Goal: Transaction & Acquisition: Purchase product/service

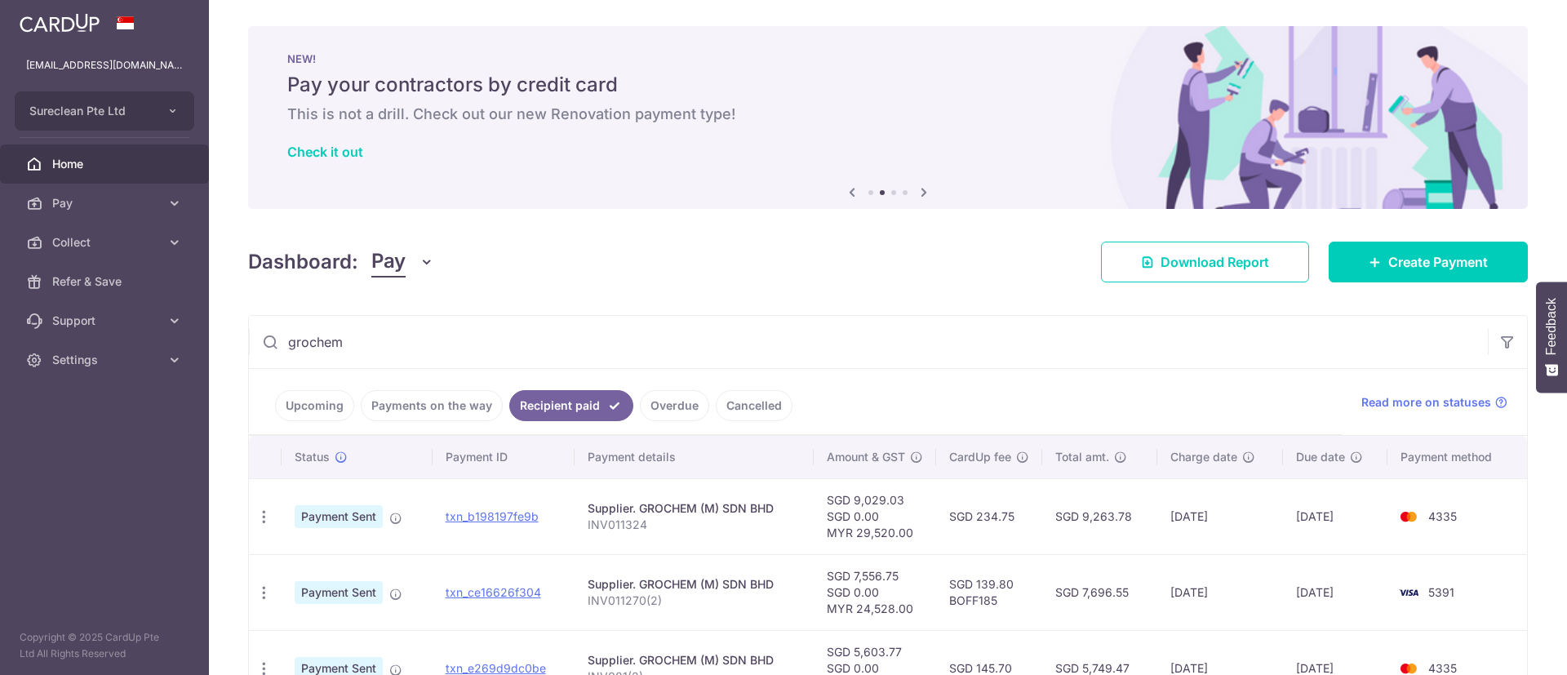
click at [1425, 252] on span "Create Payment" at bounding box center [1438, 262] width 100 height 20
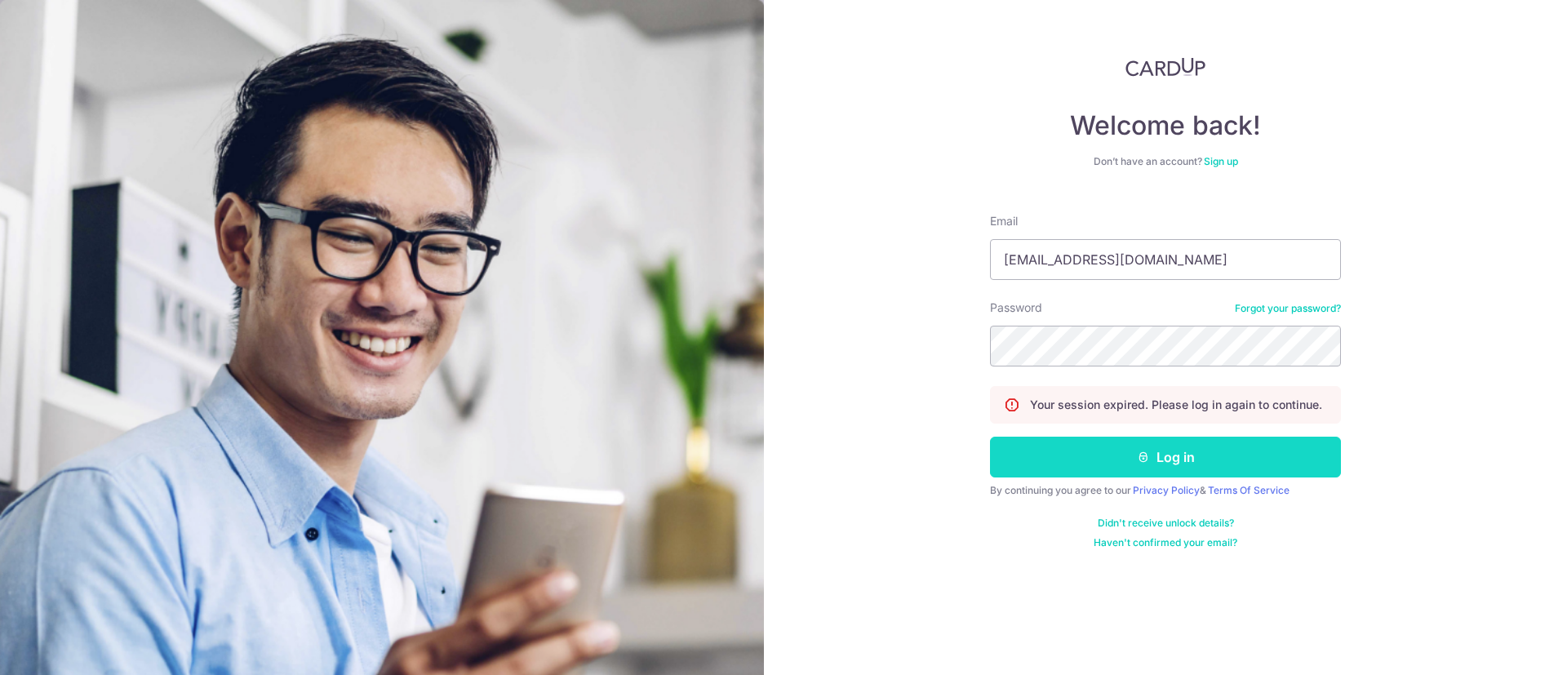
click at [1162, 449] on button "Log in" at bounding box center [1165, 457] width 351 height 41
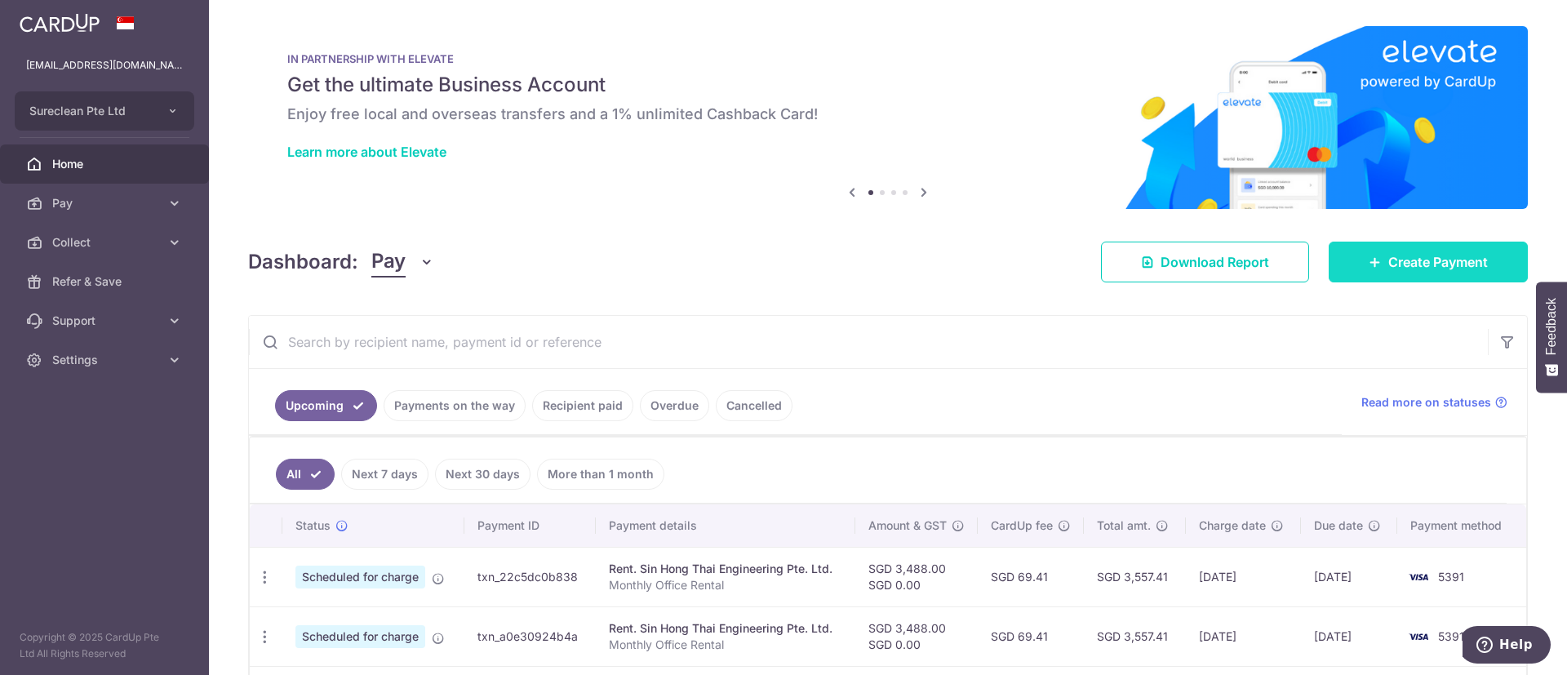
click at [1412, 257] on span "Create Payment" at bounding box center [1438, 262] width 100 height 20
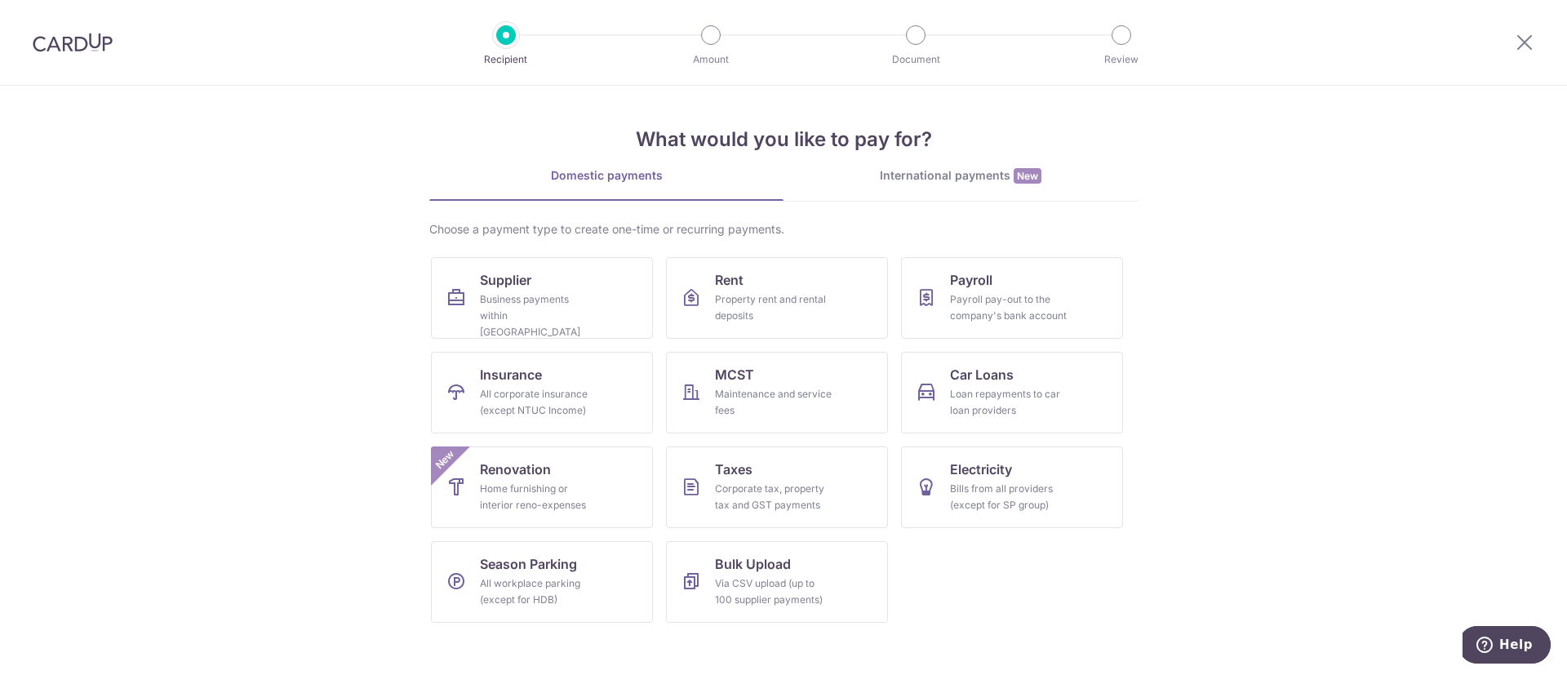
click at [920, 177] on div "International payments New" at bounding box center [961, 175] width 354 height 17
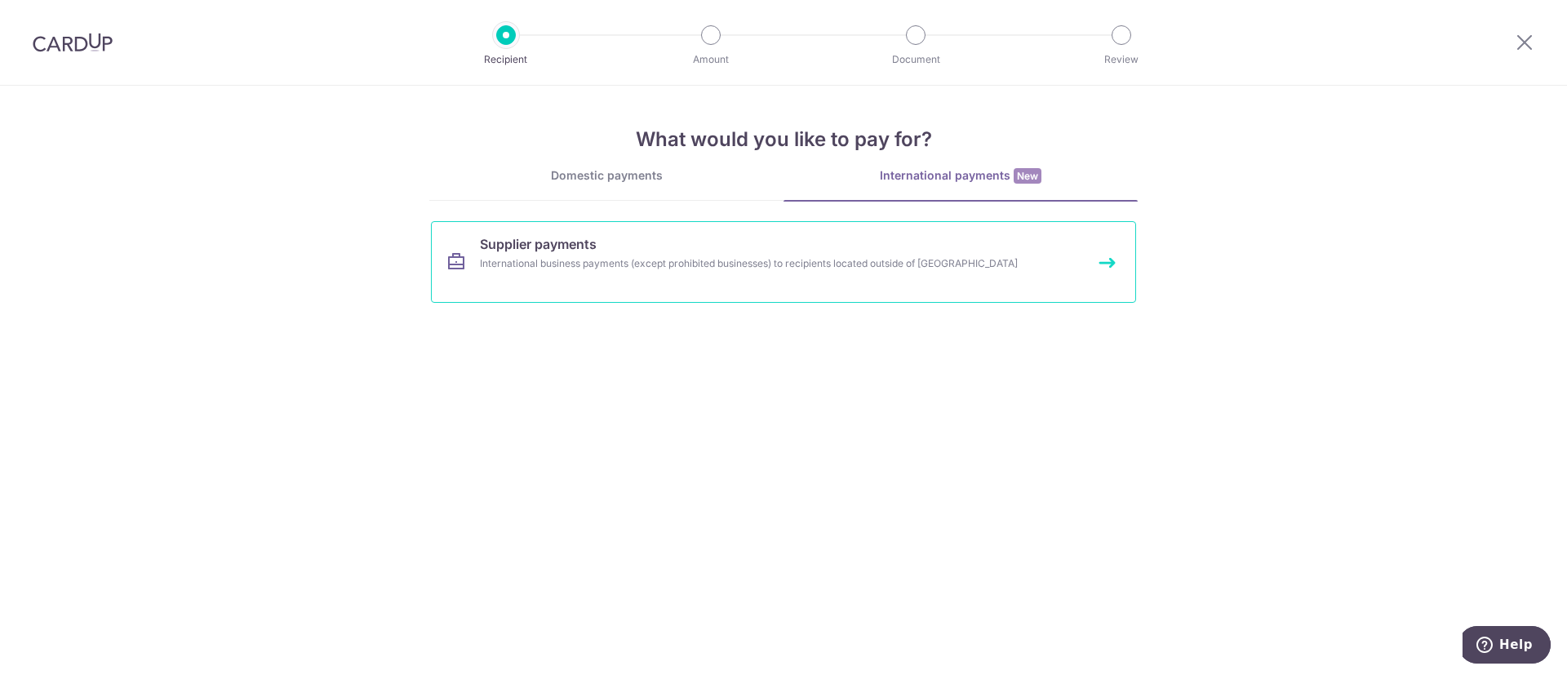
click at [522, 245] on span "Supplier payments" at bounding box center [538, 244] width 117 height 20
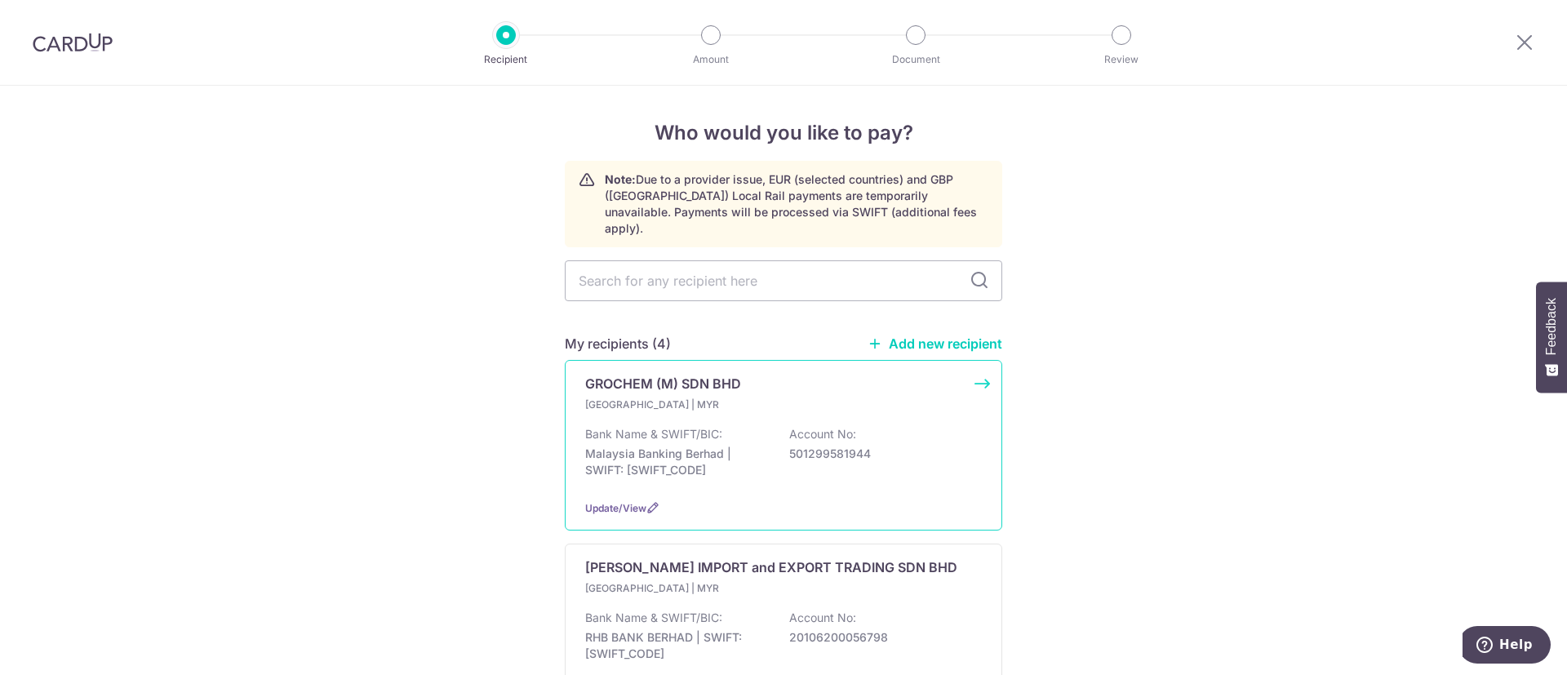
click at [611, 402] on div "Malaysia | MYR Bank Name & SWIFT/BIC: Malaysia Banking Berhad | SWIFT: MBBEMYKL…" at bounding box center [783, 442] width 397 height 90
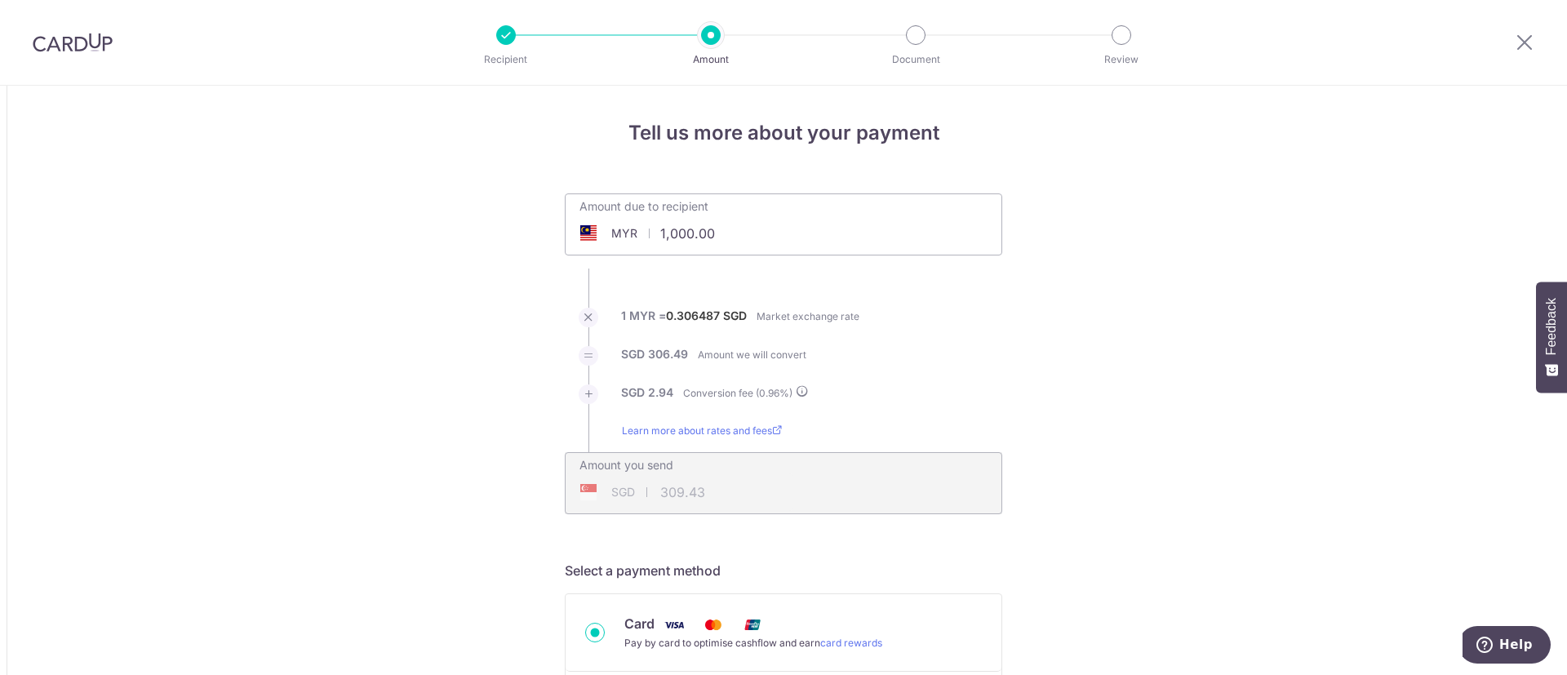
drag, startPoint x: 767, startPoint y: 233, endPoint x: 571, endPoint y: 233, distance: 196.7
click at [571, 233] on div "MYR 1,000.00 1000" at bounding box center [692, 234] width 252 height 38
type input "1,000.00"
type input "309.44"
drag, startPoint x: 736, startPoint y: 231, endPoint x: 581, endPoint y: 225, distance: 155.2
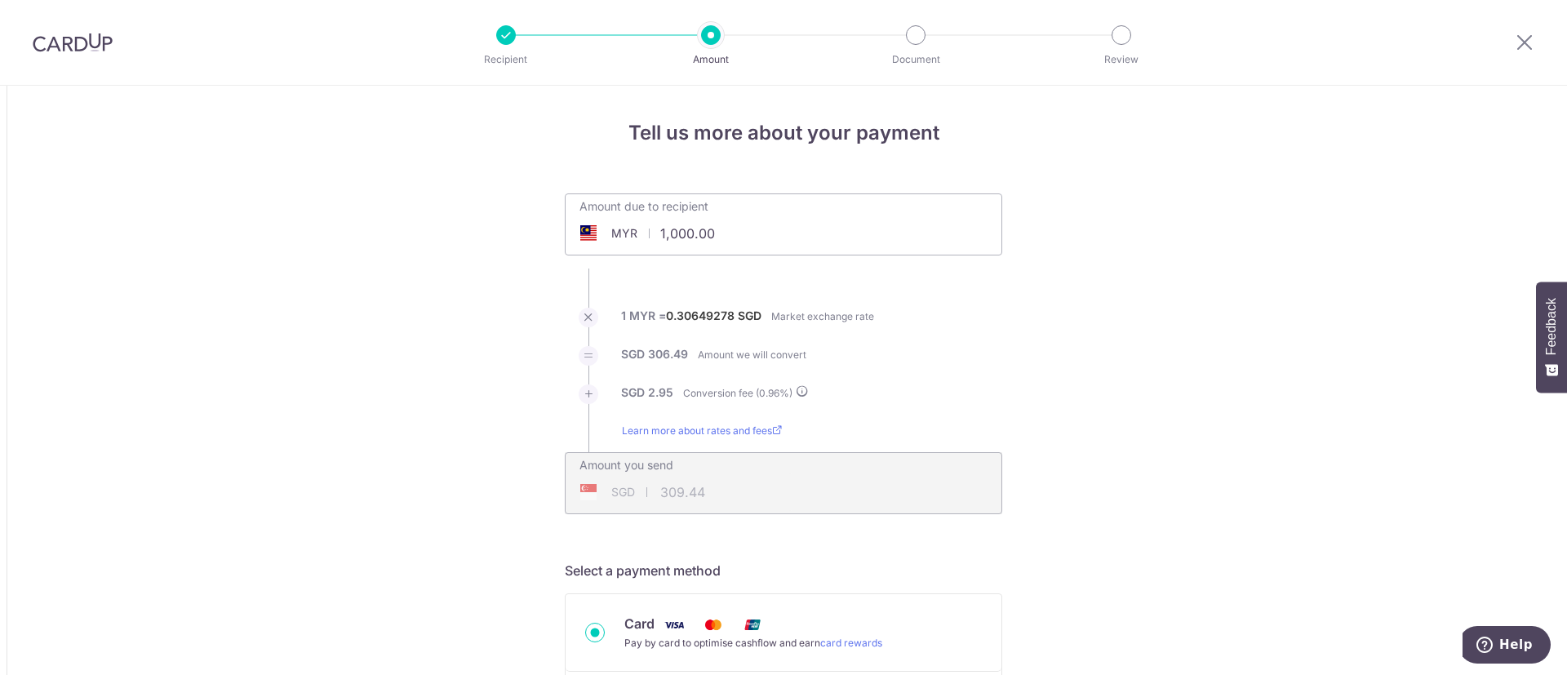
click at [581, 225] on div "MYR 1,000.00 1000" at bounding box center [692, 234] width 252 height 38
type input "20,800.00"
type input "6,436.39"
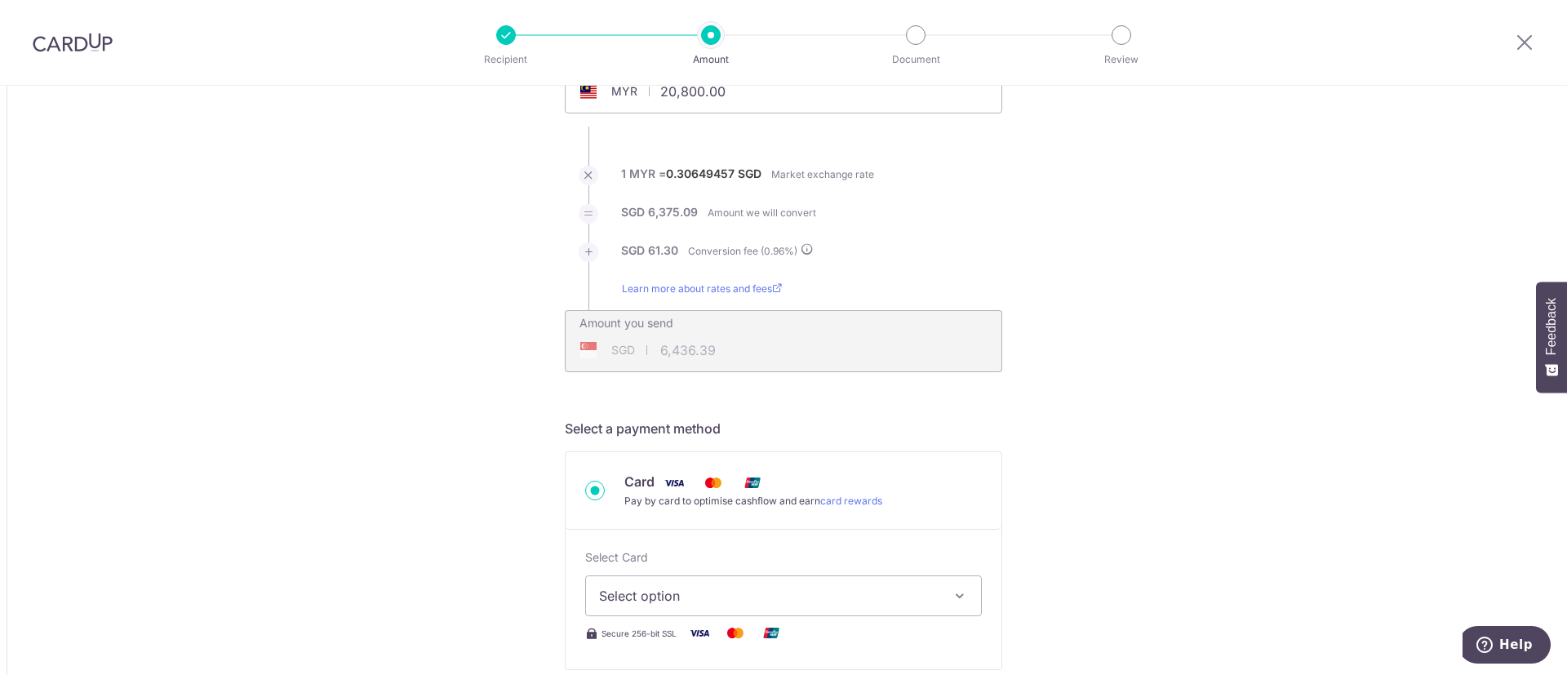
scroll to position [245, 0]
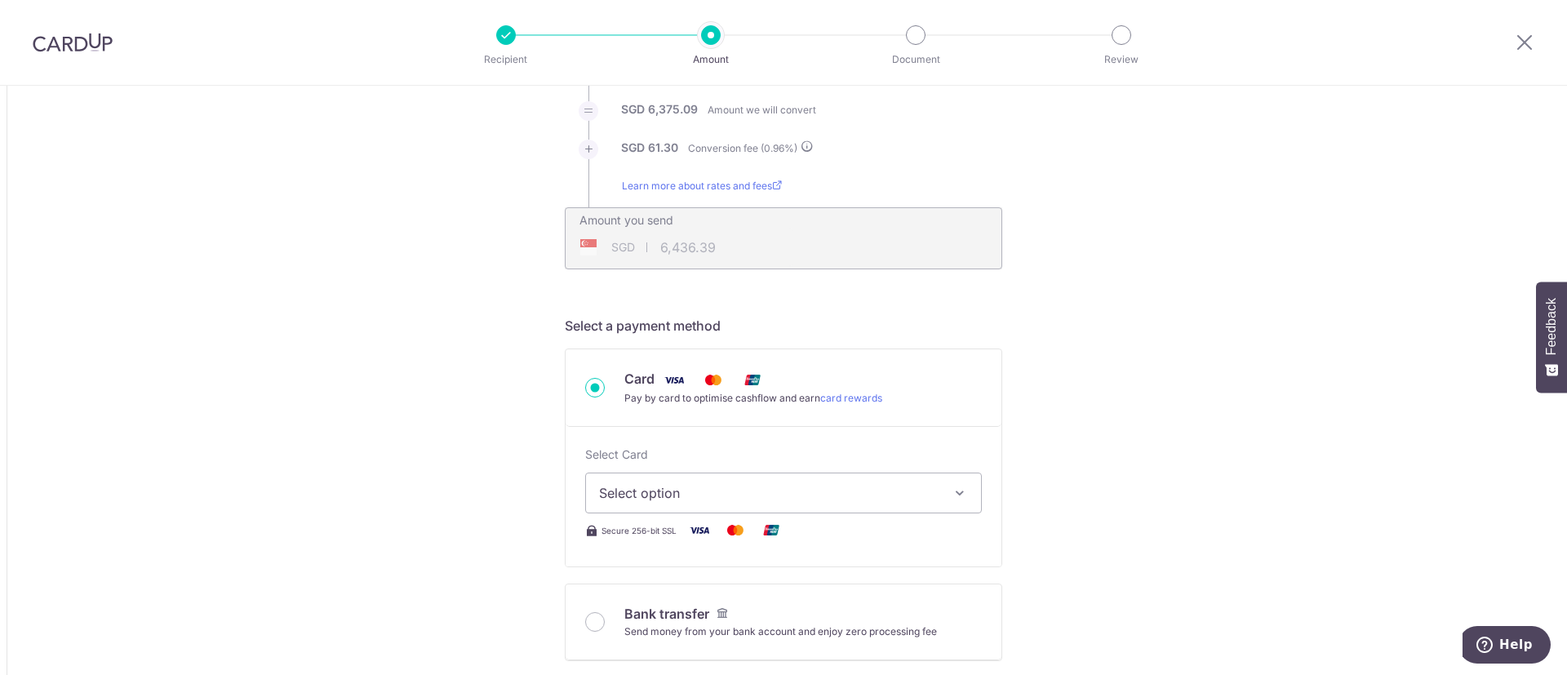
click at [794, 390] on div "Pay by card to optimise cashflow and earn card rewards" at bounding box center [753, 398] width 258 height 16
click at [605, 390] on input "Card Pay by card to optimise cashflow and earn card rewards" at bounding box center [595, 388] width 20 height 20
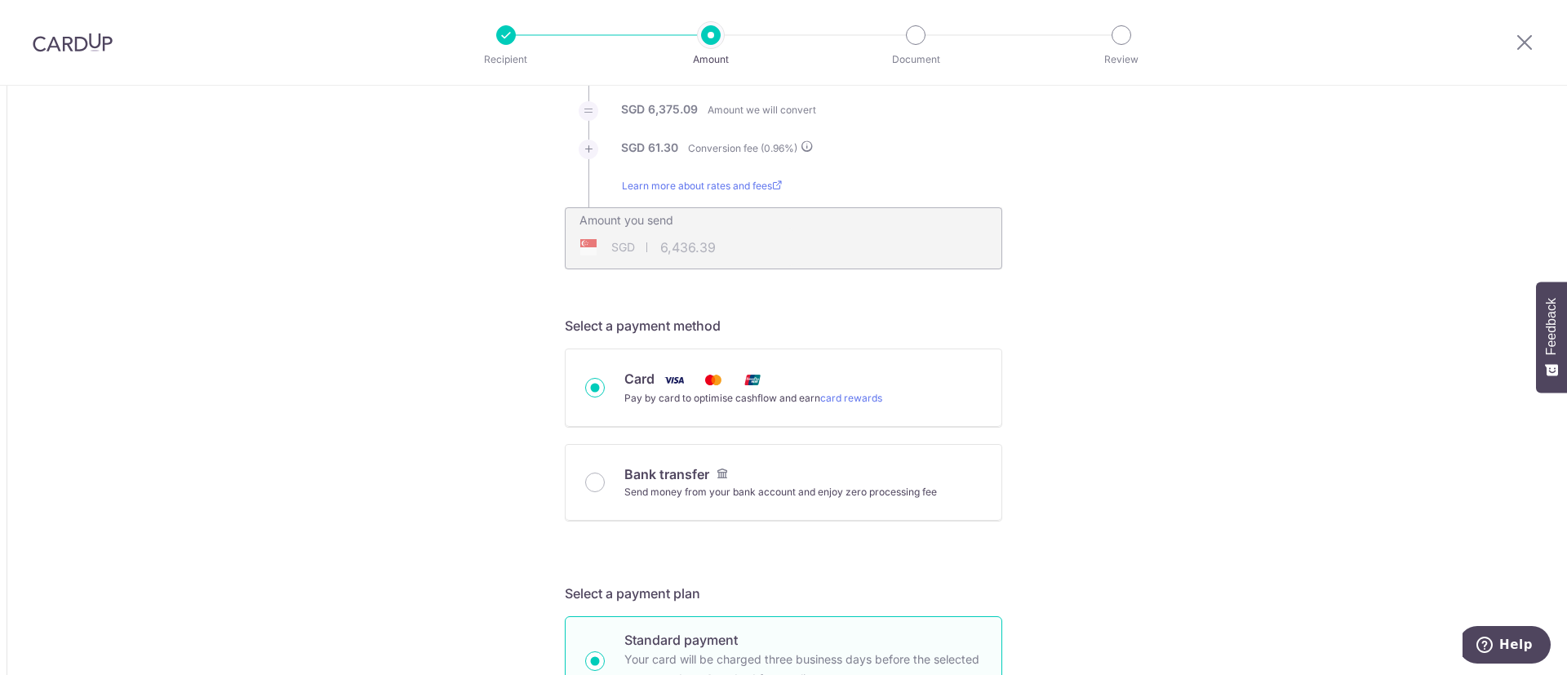
click at [794, 390] on div "Pay by card to optimise cashflow and earn card rewards" at bounding box center [753, 398] width 258 height 16
click at [605, 390] on input "Card Pay by card to optimise cashflow and earn card rewards" at bounding box center [595, 388] width 20 height 20
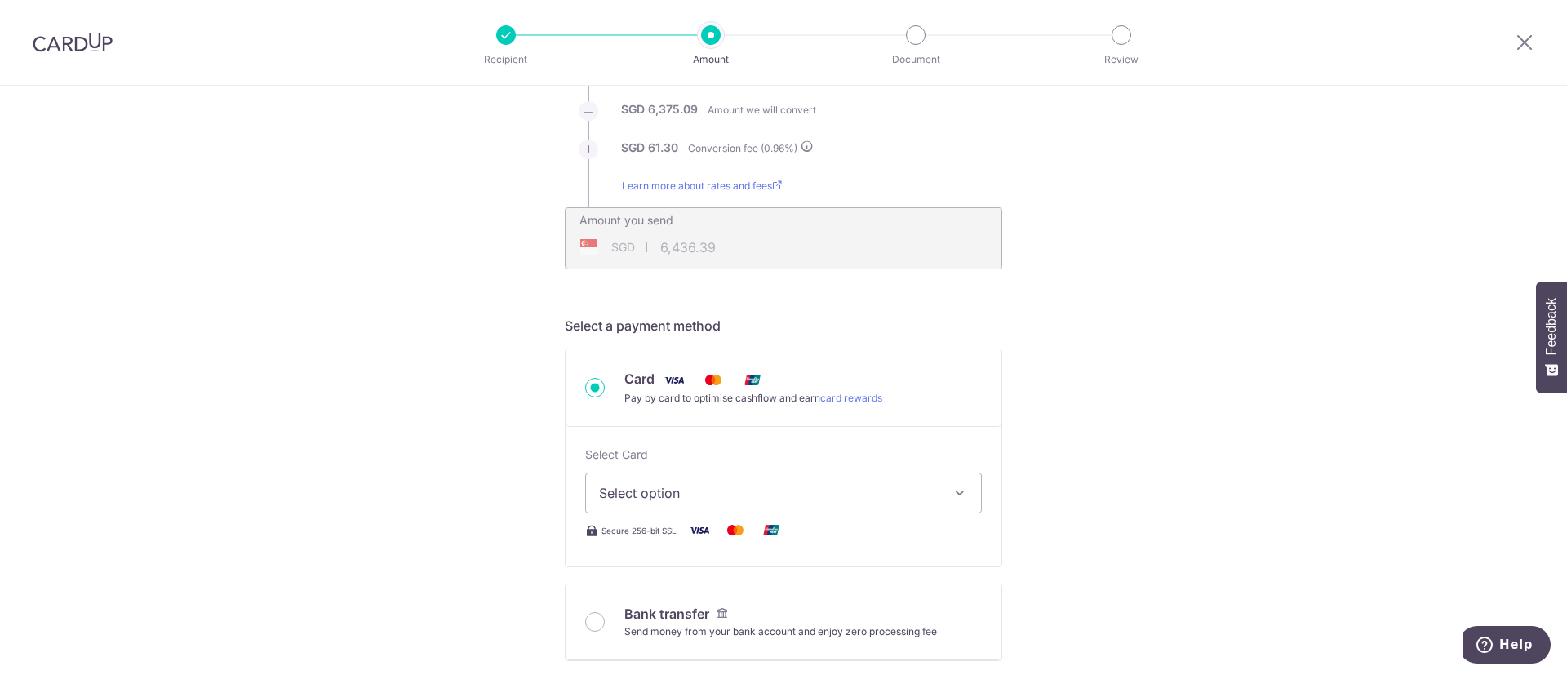
click at [956, 493] on icon "button" at bounding box center [960, 493] width 16 height 16
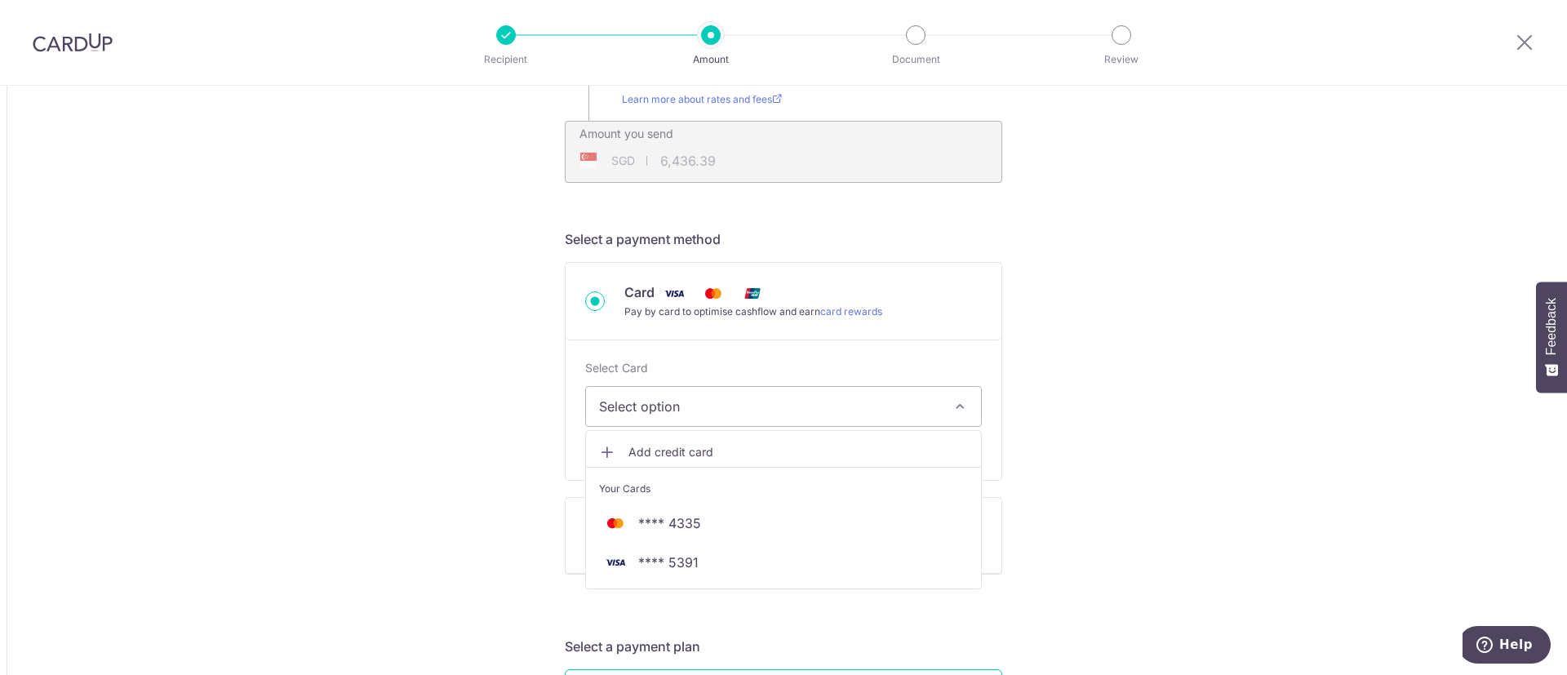
scroll to position [367, 0]
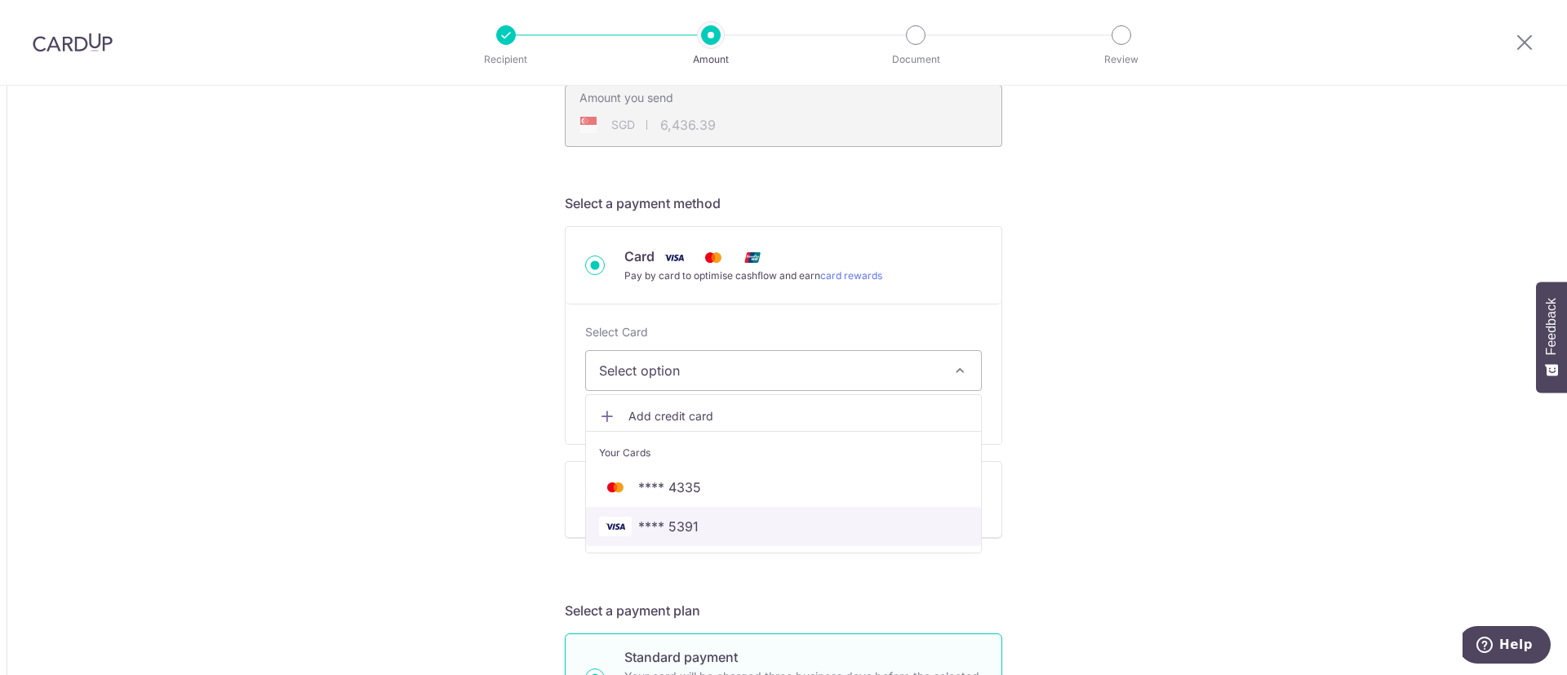
click at [664, 531] on span "**** 5391" at bounding box center [668, 527] width 60 height 20
type input "20,800.00"
type input "6,436.31"
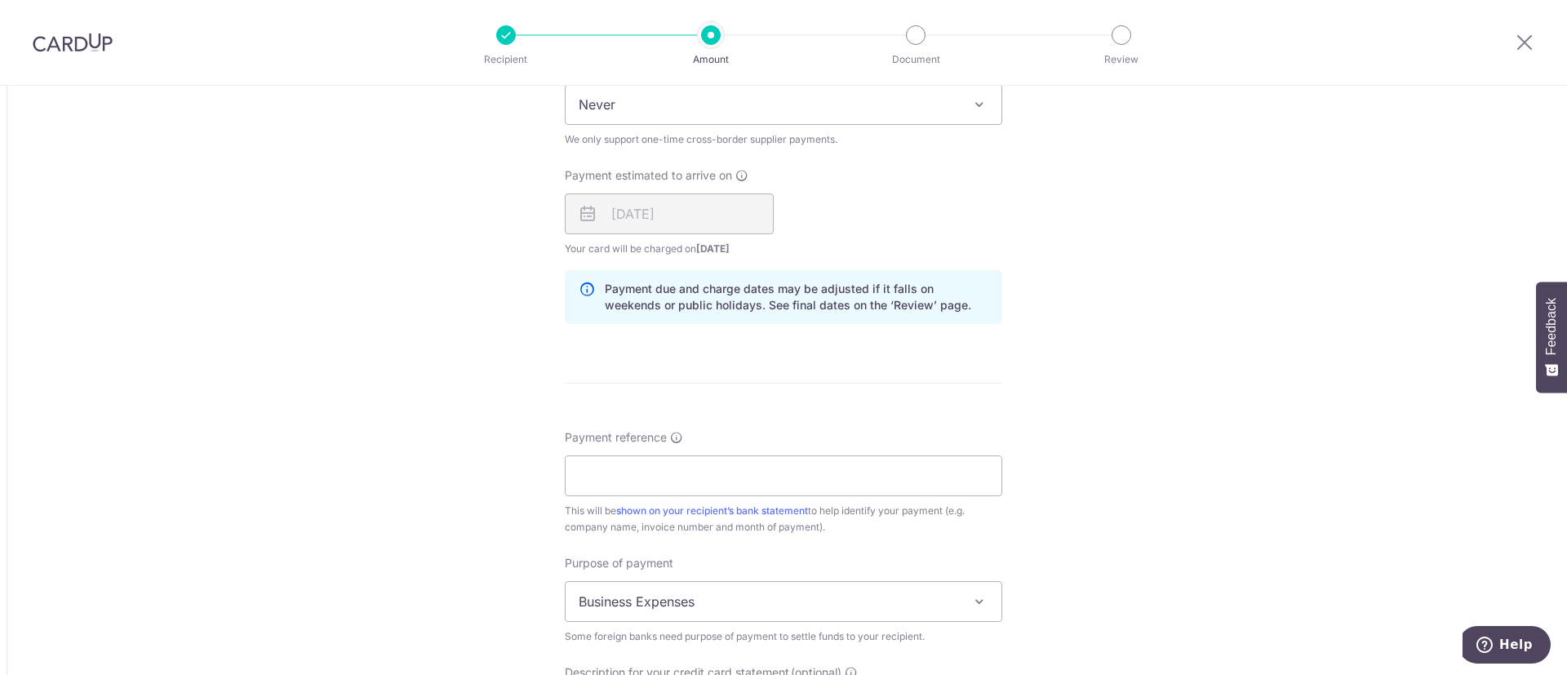
scroll to position [1224, 0]
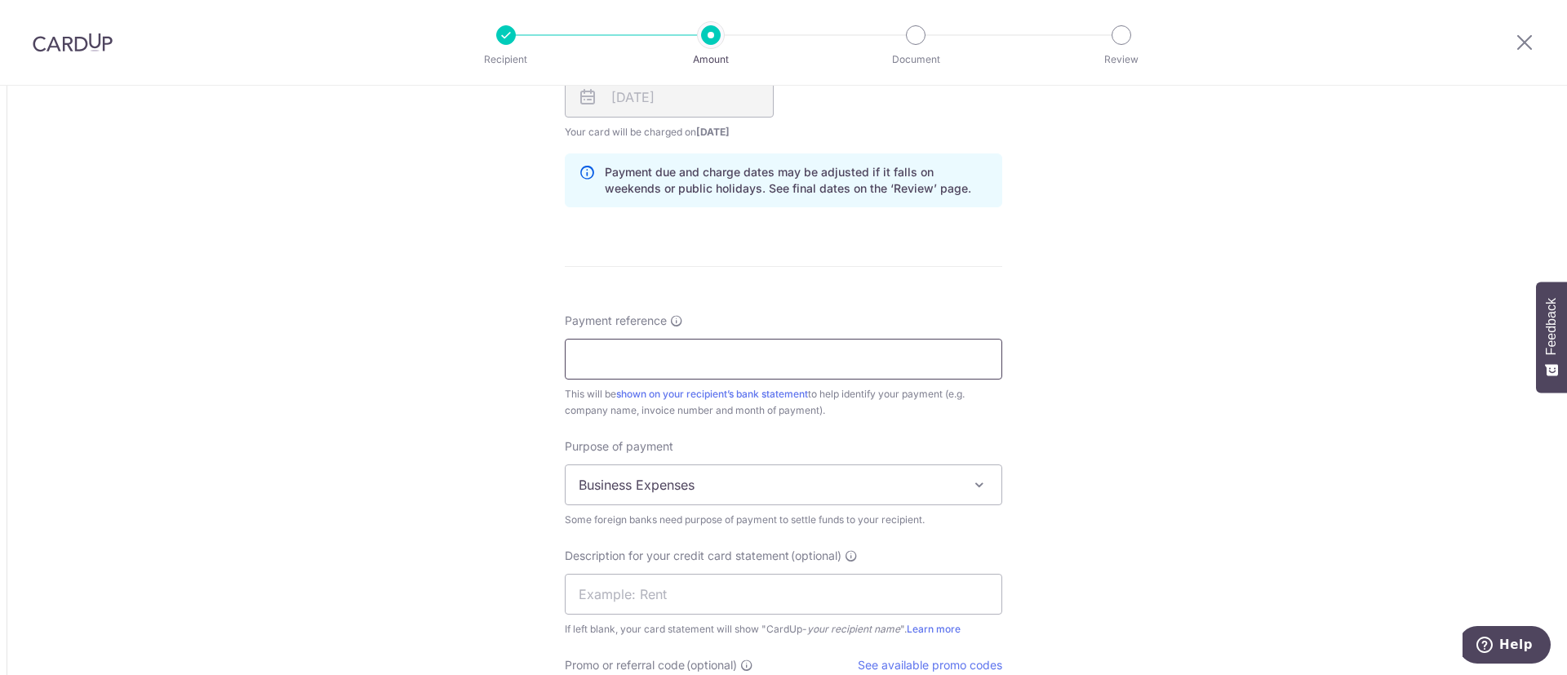
click at [649, 366] on input "Payment reference" at bounding box center [784, 359] width 438 height 41
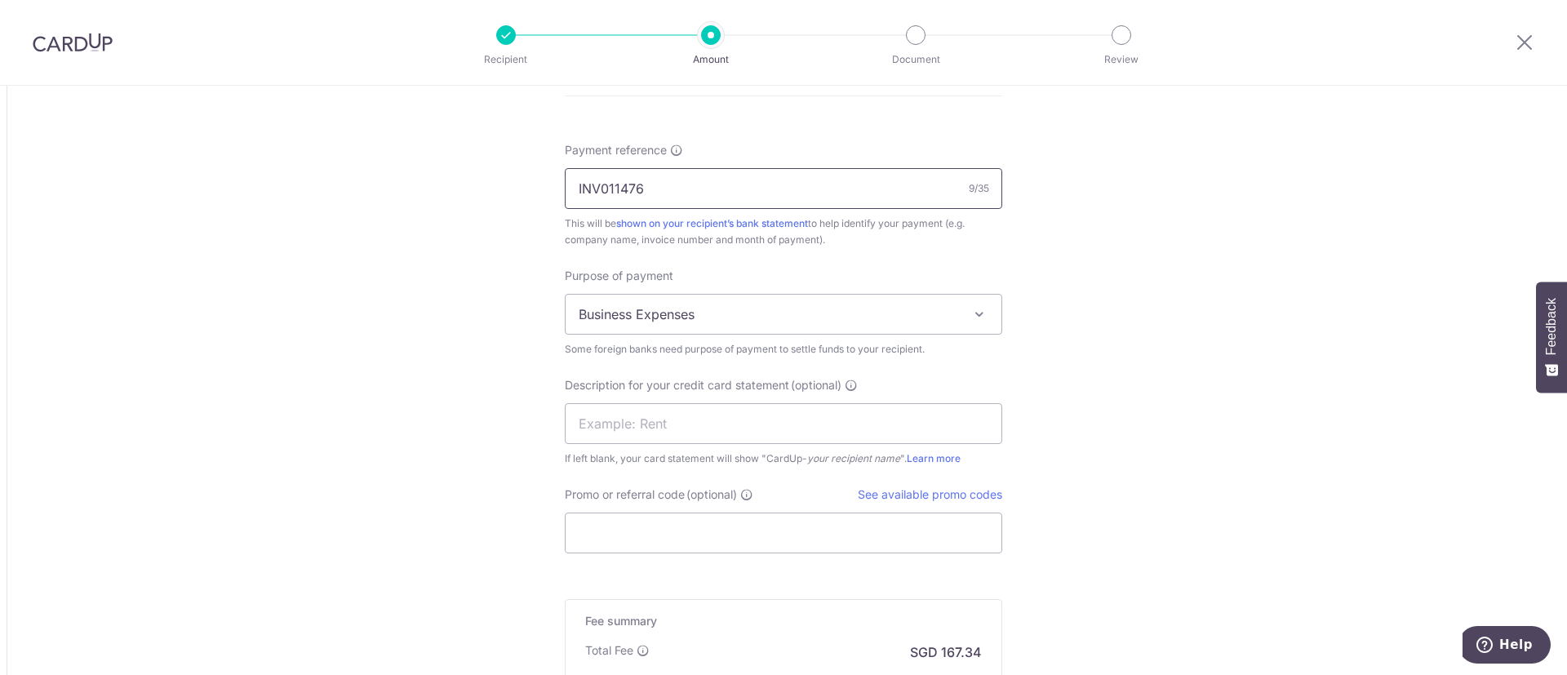
scroll to position [1469, 0]
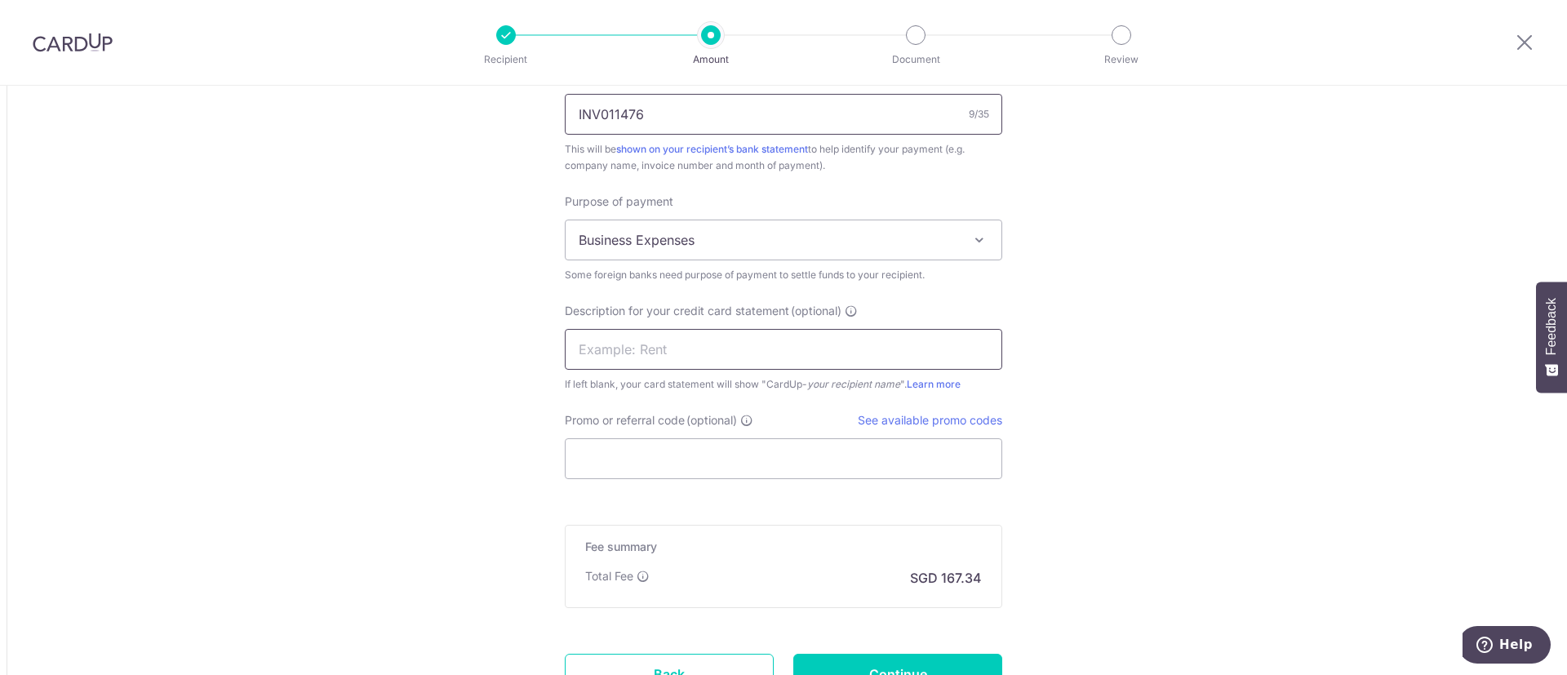
type input "INV011476"
click at [677, 352] on input "text" at bounding box center [784, 349] width 438 height 41
type input "Invoice"
click at [691, 450] on input "Promo or referral code (optional)" at bounding box center [784, 458] width 438 height 41
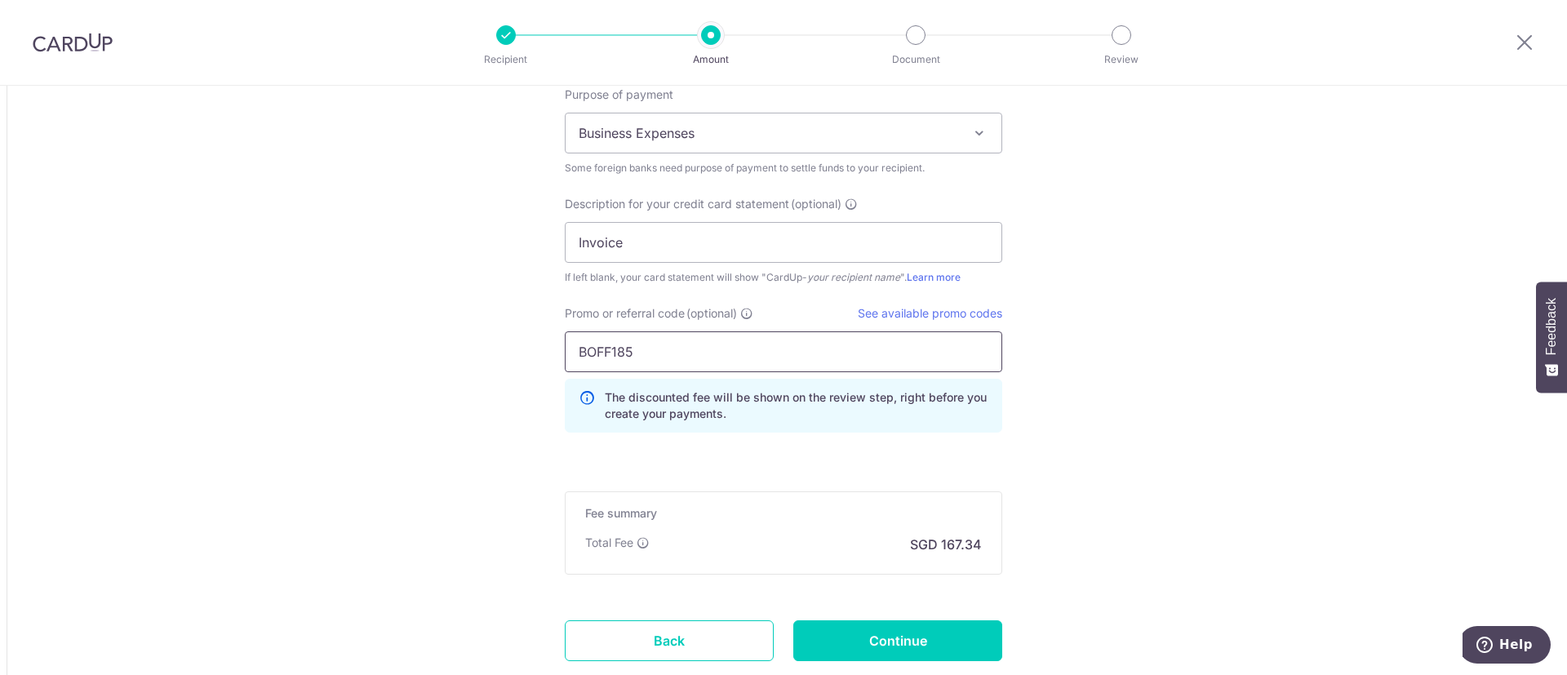
scroll to position [1685, 0]
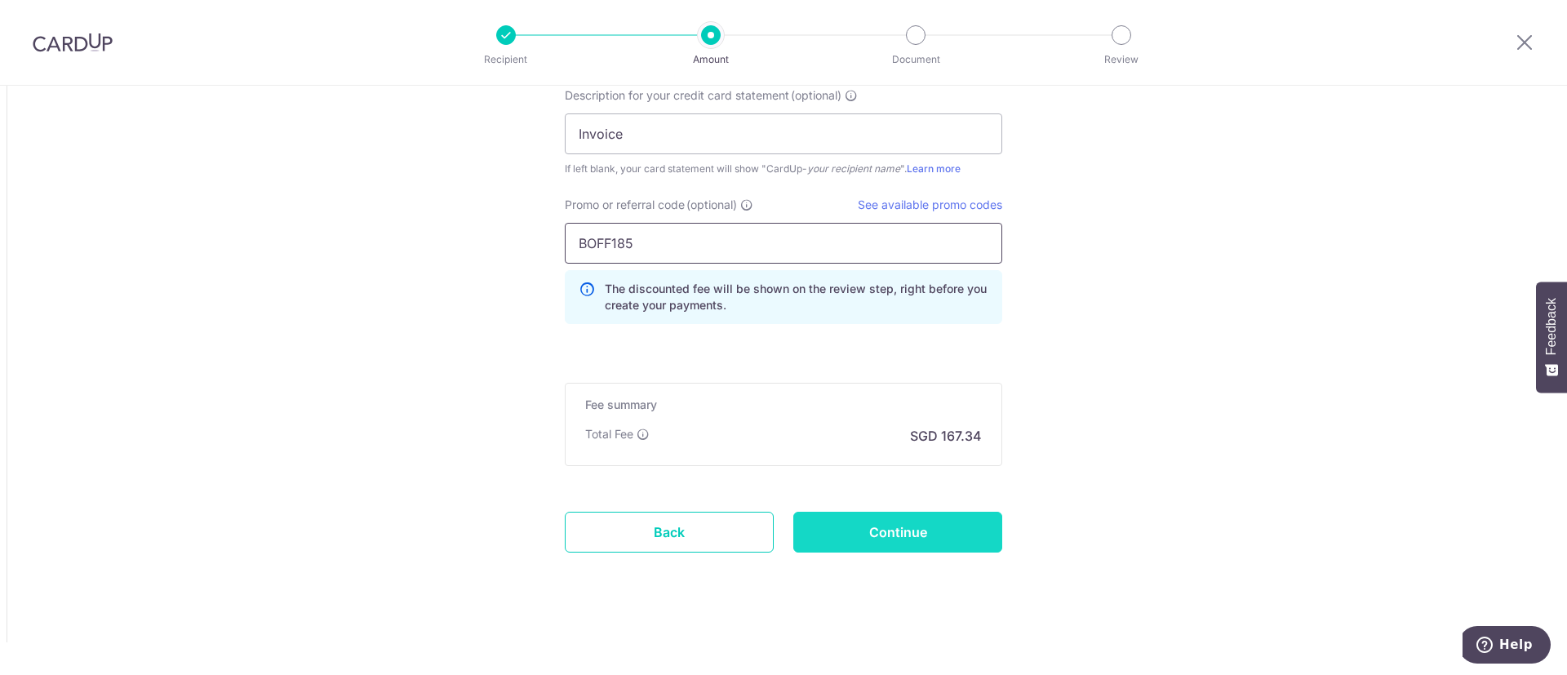
type input "BOFF185"
click at [897, 527] on input "Continue" at bounding box center [897, 532] width 209 height 41
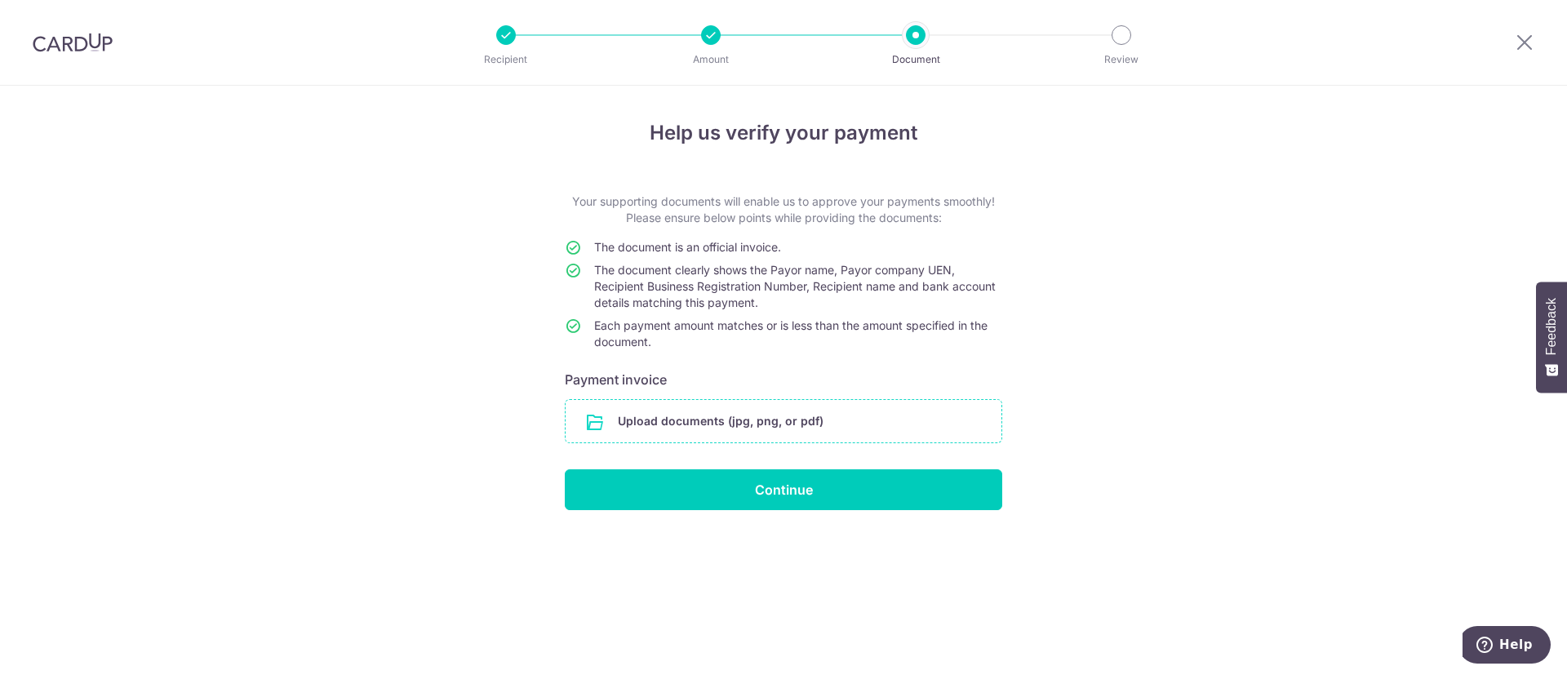
click at [735, 423] on input "file" at bounding box center [784, 421] width 436 height 42
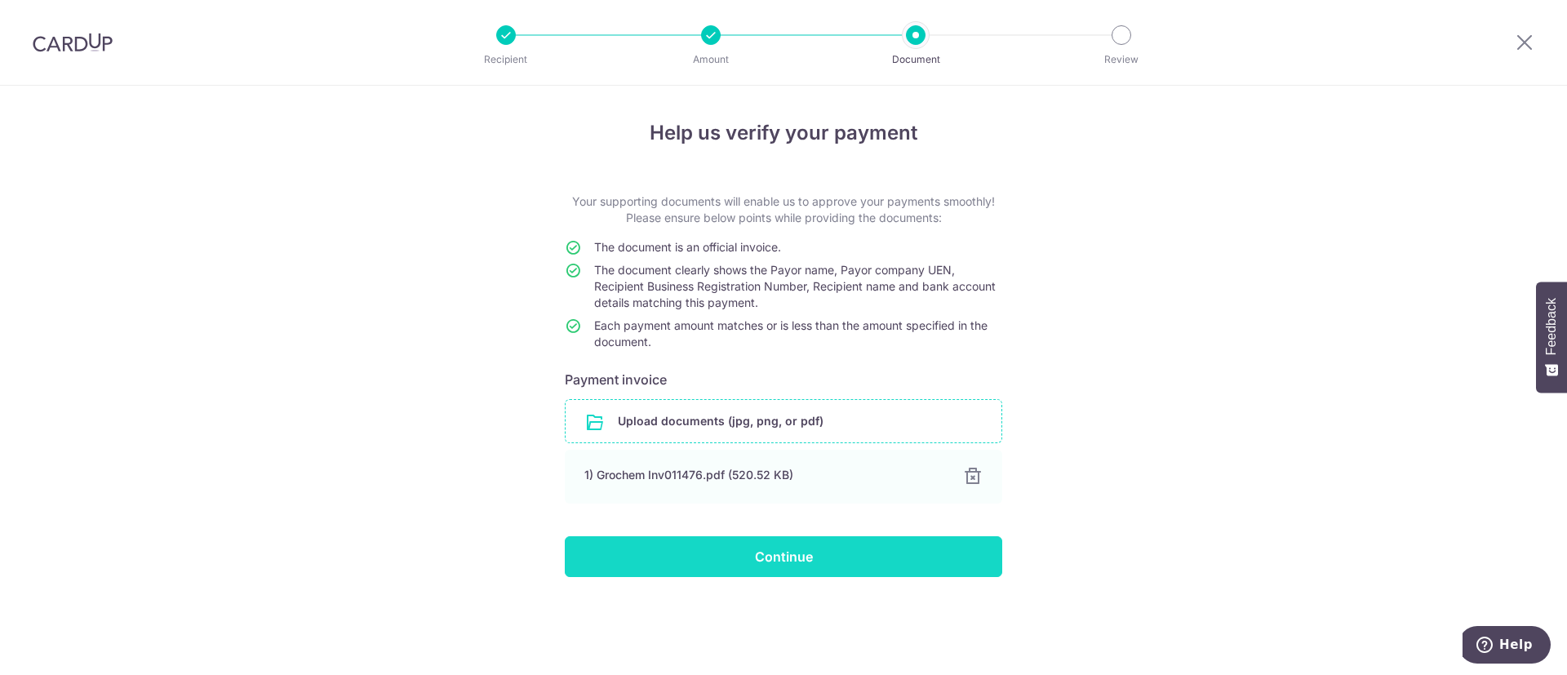
click at [771, 551] on input "Continue" at bounding box center [784, 556] width 438 height 41
